Goal: Task Accomplishment & Management: Use online tool/utility

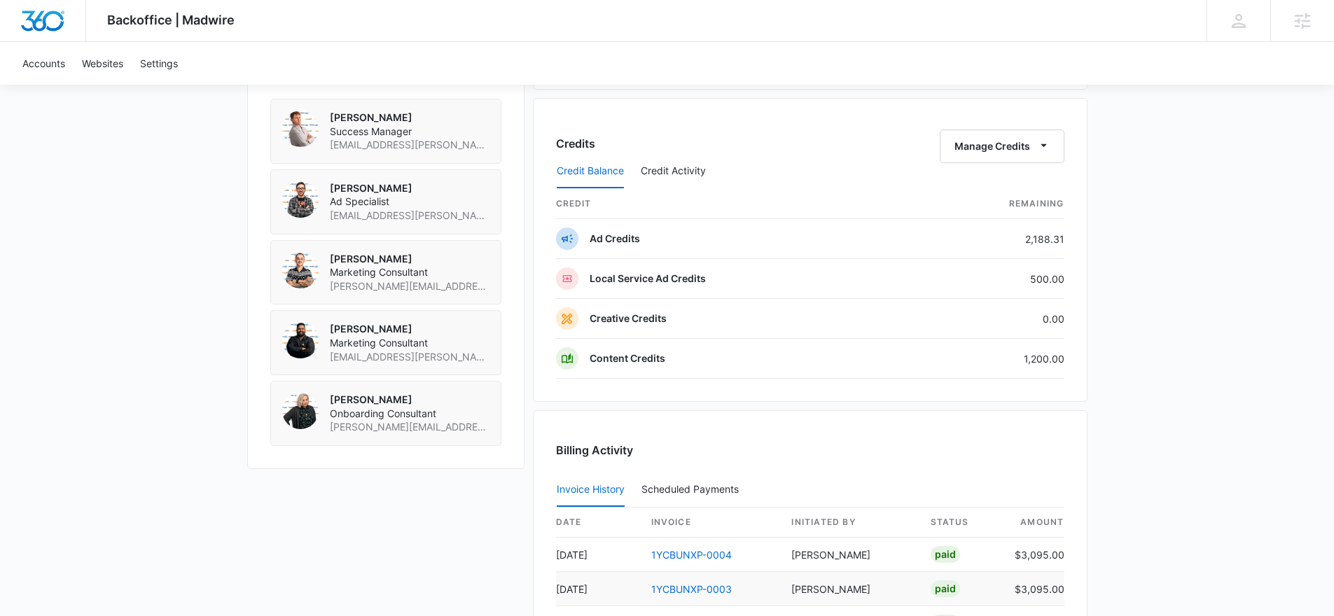
scroll to position [1024, 0]
click at [1017, 143] on button "Manage Credits" at bounding box center [1002, 147] width 125 height 34
click at [1028, 181] on div "Transfer Credits" at bounding box center [1002, 191] width 125 height 45
click at [1034, 141] on button "Manage Credits" at bounding box center [1002, 147] width 125 height 34
click at [1027, 187] on div "Transfer Credits" at bounding box center [994, 192] width 74 height 10
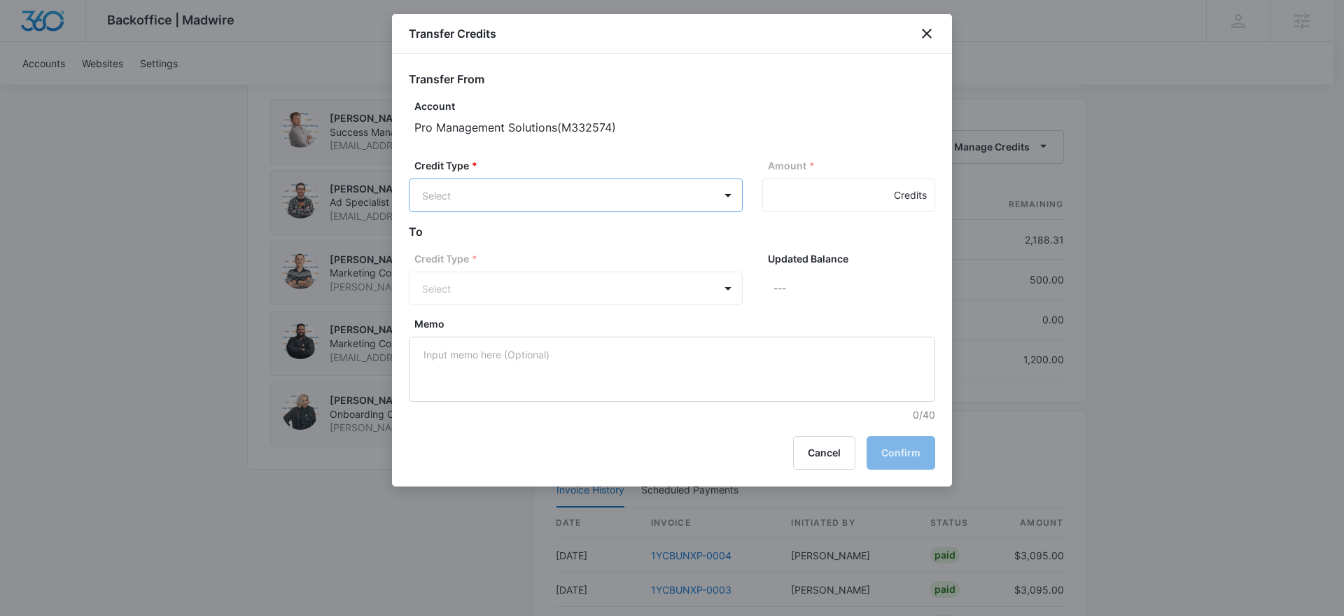
click at [557, 196] on body "Backoffice | Madwire Apps Settings Christian Kellogg Christian.Kellogg@madwire.…" at bounding box center [672, 19] width 1344 height 2086
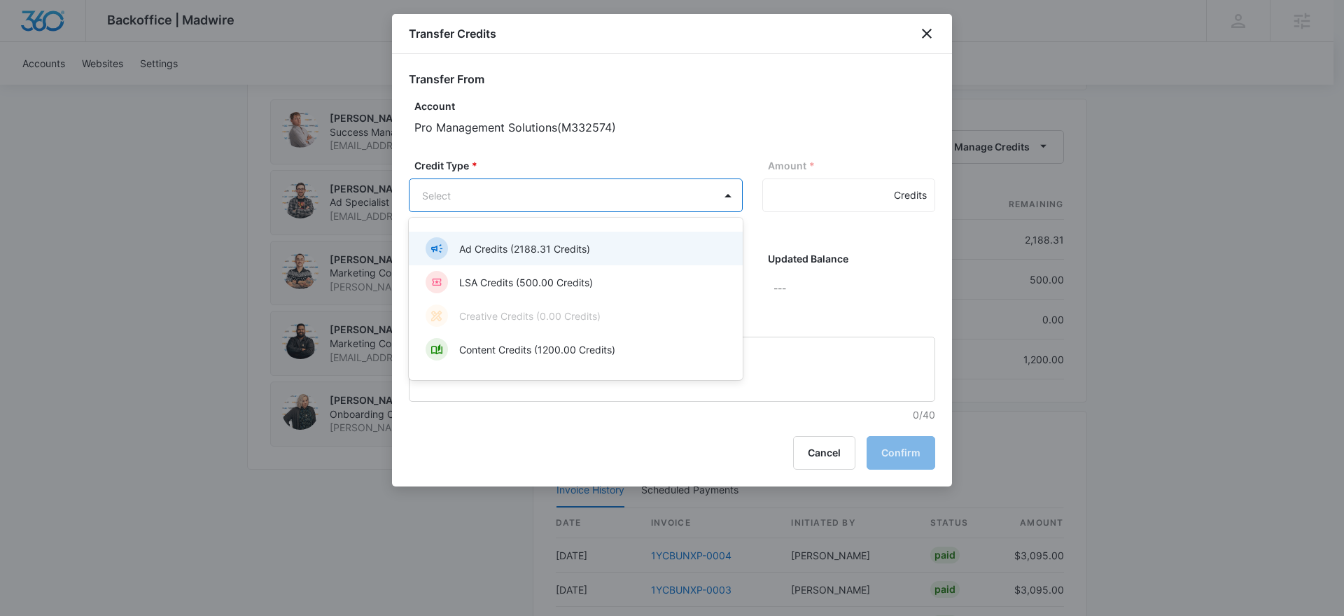
click at [524, 246] on p "Ad Credits (2188.31 Credits)" at bounding box center [524, 249] width 131 height 15
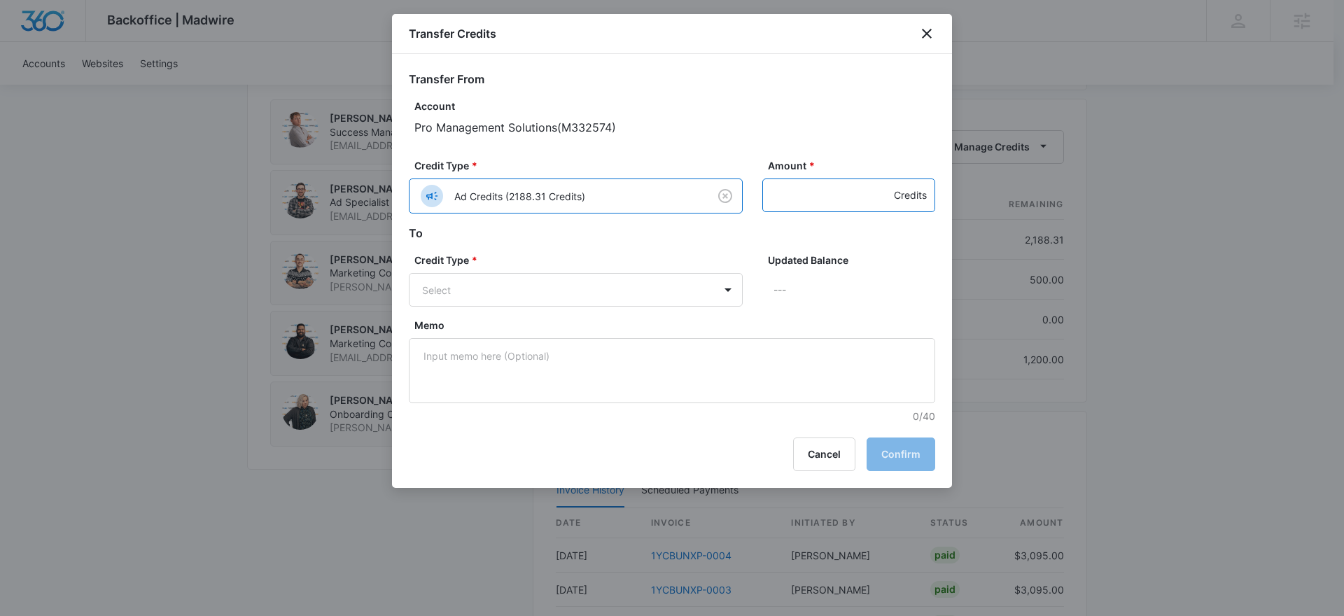
click at [810, 194] on input "Amount *" at bounding box center [848, 196] width 173 height 34
type input "500"
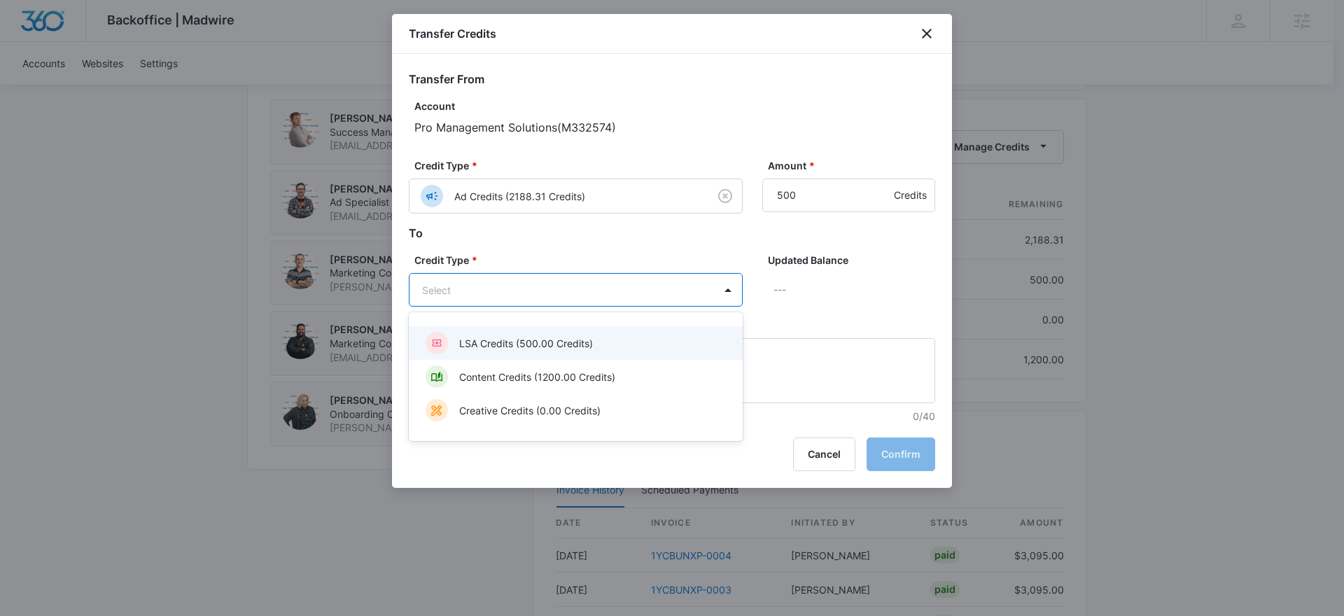
click at [578, 286] on body "Backoffice | Madwire Apps Settings Christian Kellogg Christian.Kellogg@madwire.…" at bounding box center [672, 19] width 1344 height 2086
click at [545, 337] on p "LSA Credits (500.00 Credits)" at bounding box center [526, 343] width 134 height 15
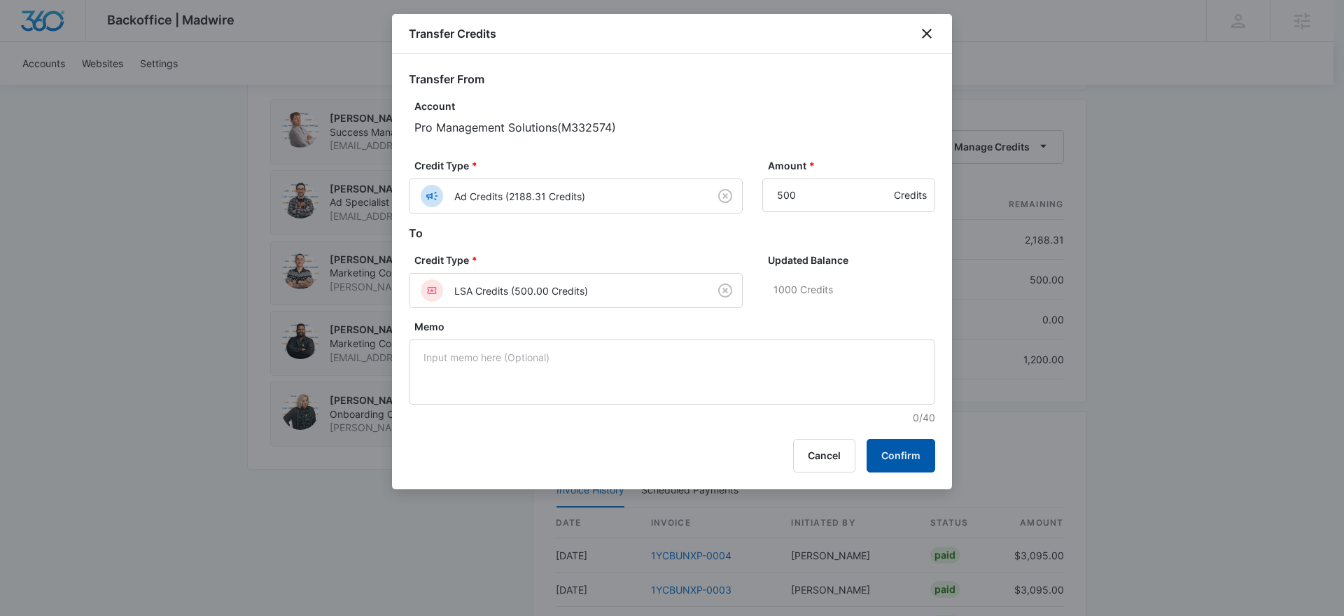
click at [905, 467] on button "Confirm" at bounding box center [901, 456] width 69 height 34
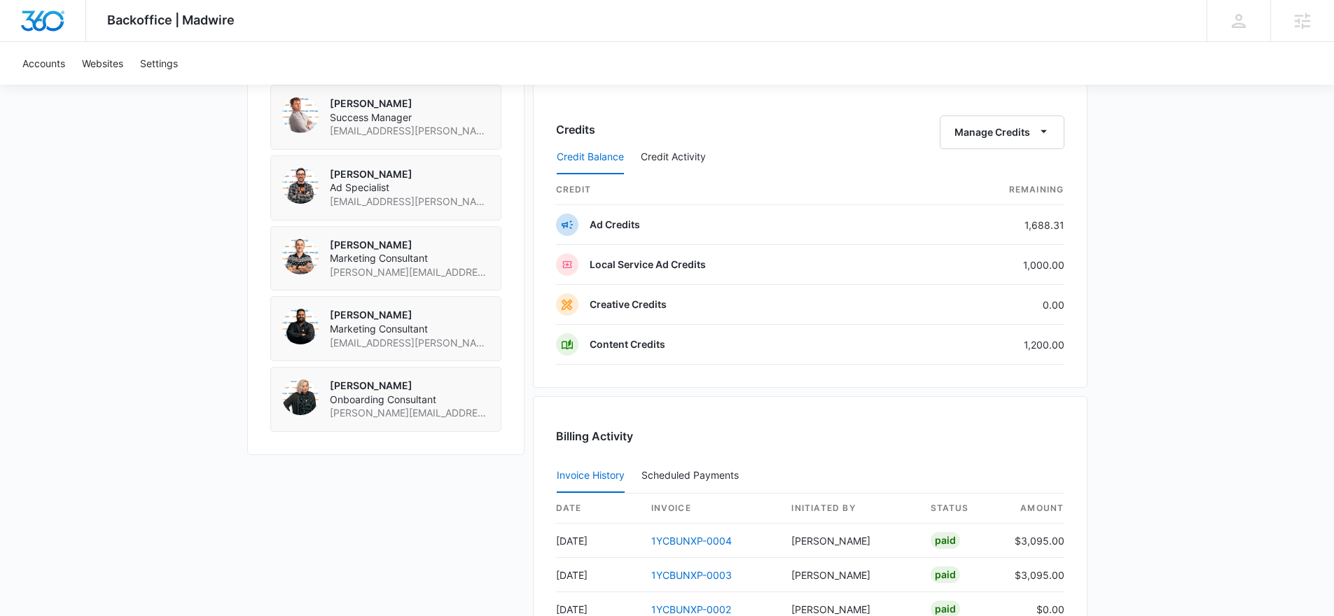
scroll to position [1045, 0]
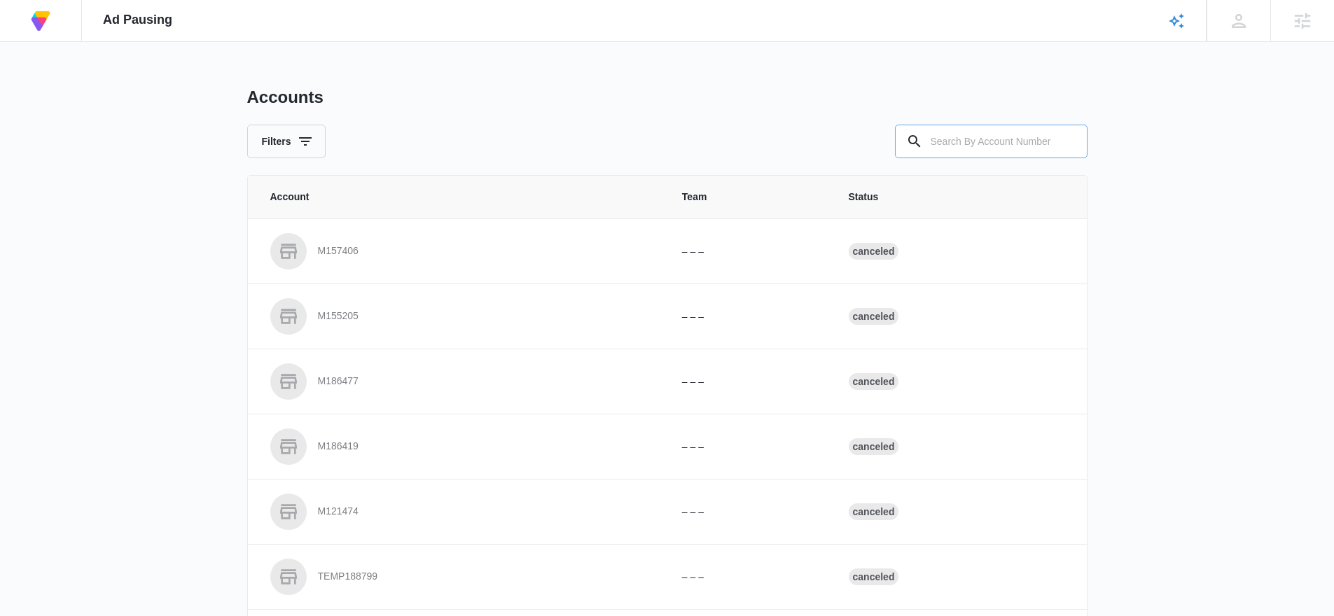
click at [1000, 135] on input "text" at bounding box center [991, 142] width 193 height 34
paste input "M332574"
type input "M332574"
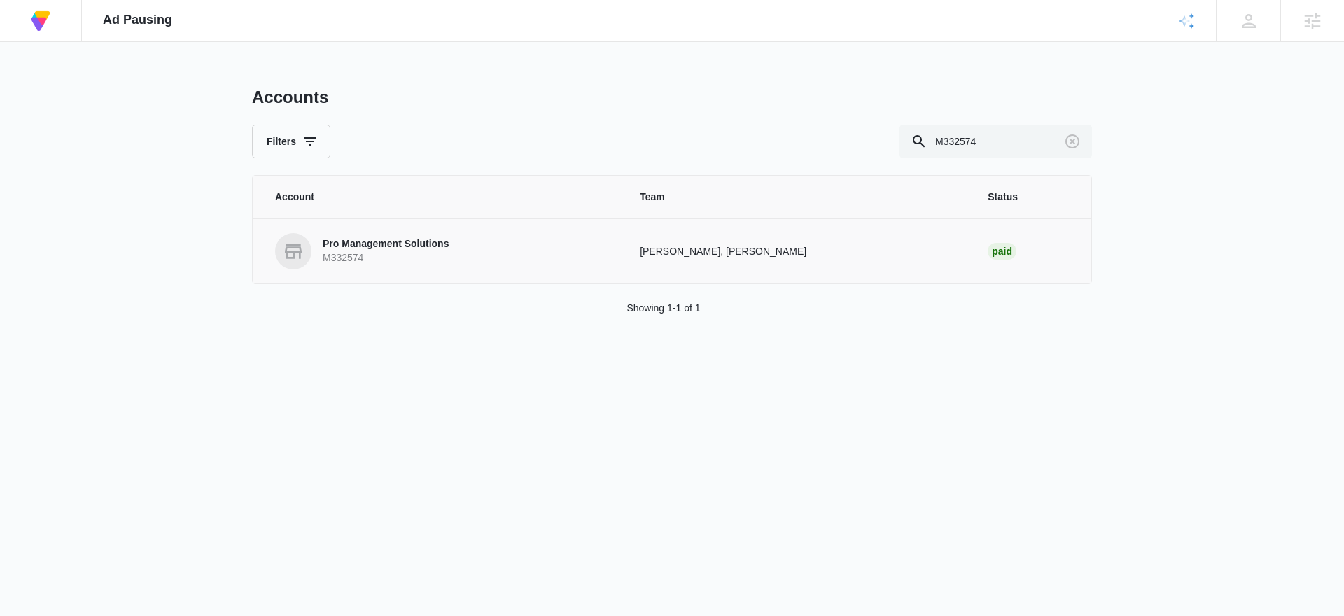
click at [391, 252] on p "M332574" at bounding box center [386, 258] width 126 height 14
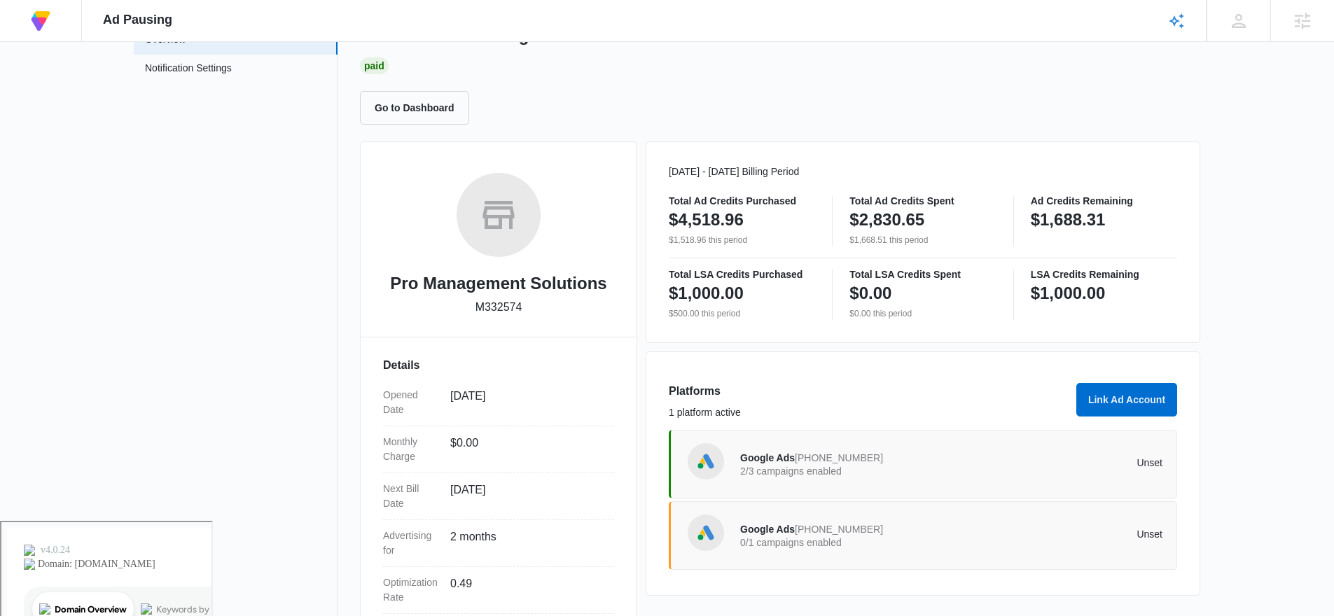
scroll to position [227, 0]
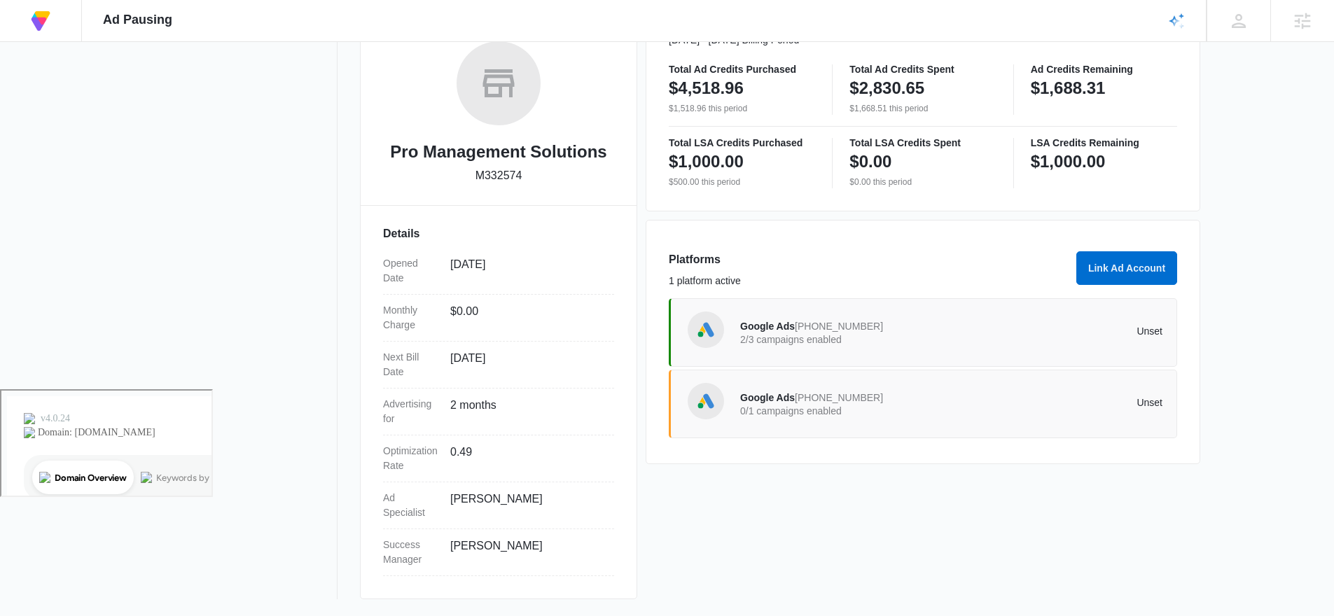
click at [762, 396] on span "Google Ads" at bounding box center [767, 397] width 55 height 11
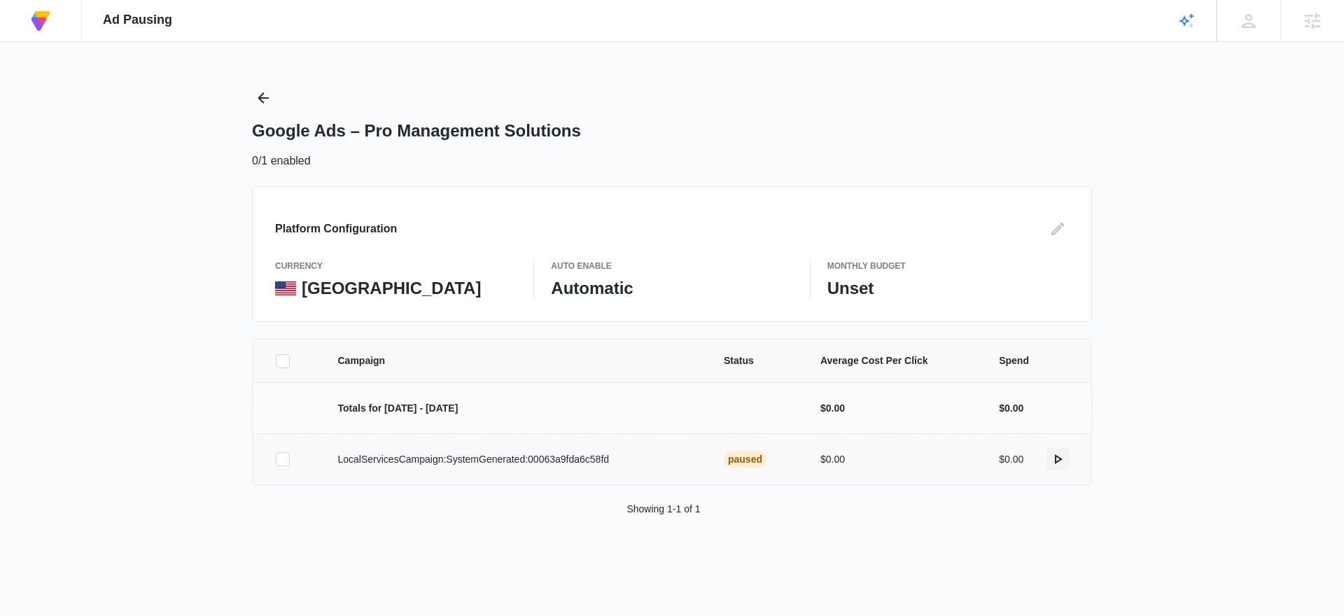
click at [1068, 459] on button "actions.activate" at bounding box center [1058, 459] width 22 height 22
